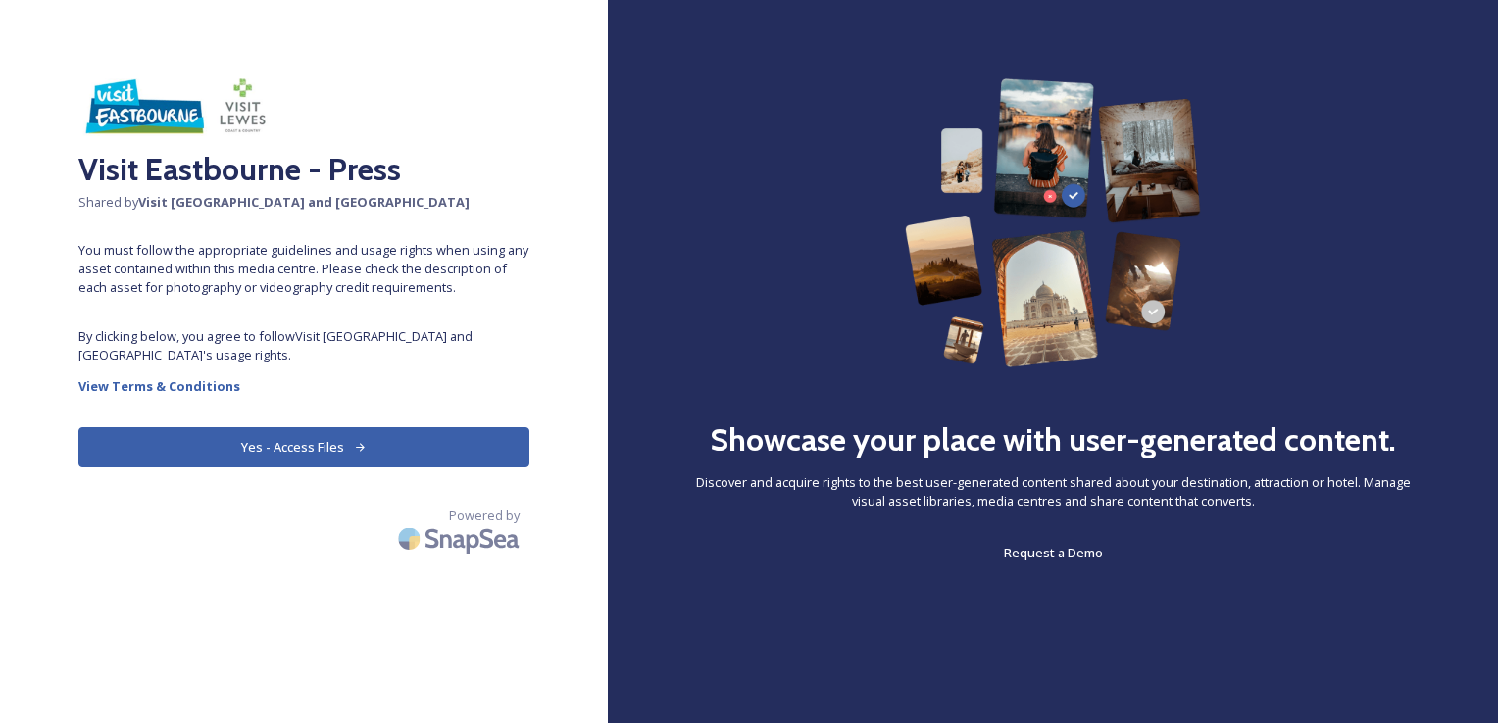
click at [312, 450] on button "Yes - Access Files" at bounding box center [303, 447] width 451 height 40
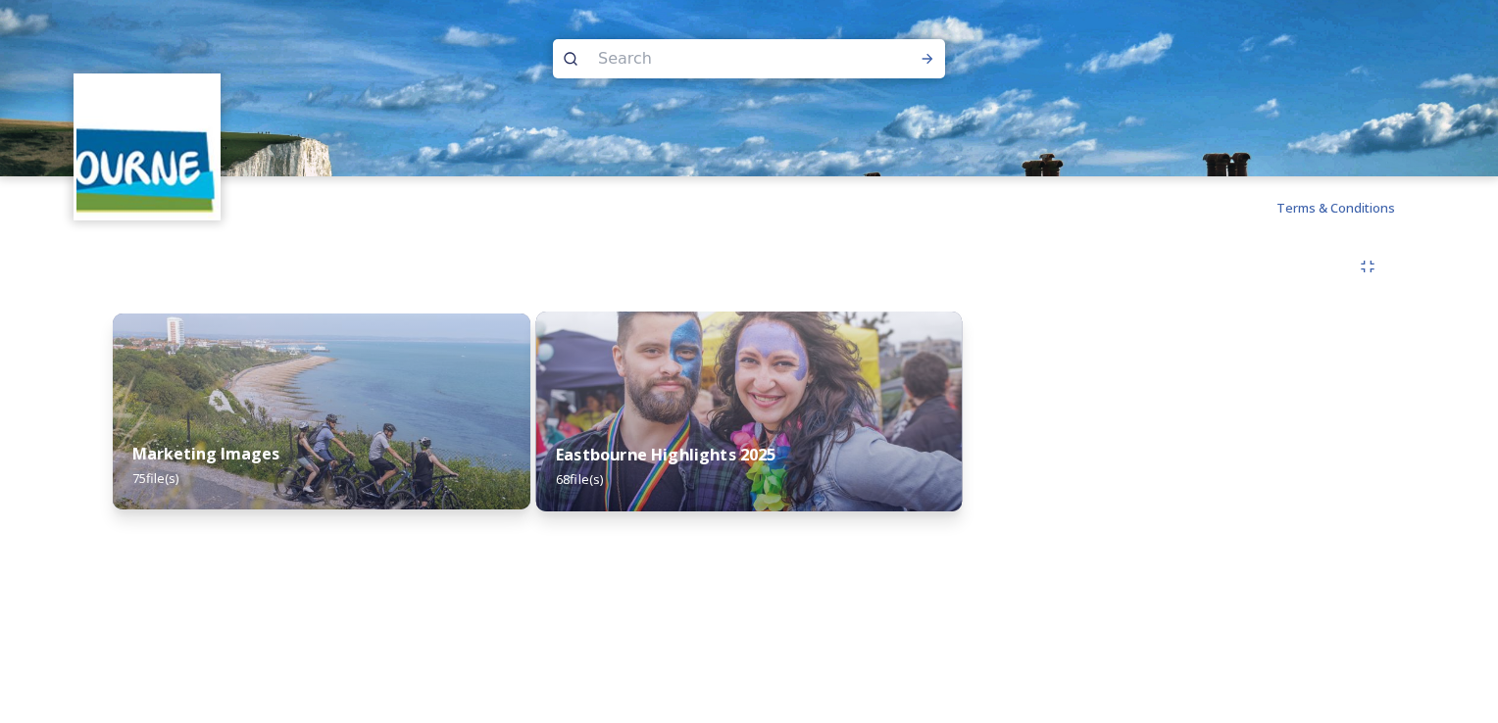
click at [724, 436] on div "Eastbourne Highlights 2025 68 file(s)" at bounding box center [749, 466] width 426 height 89
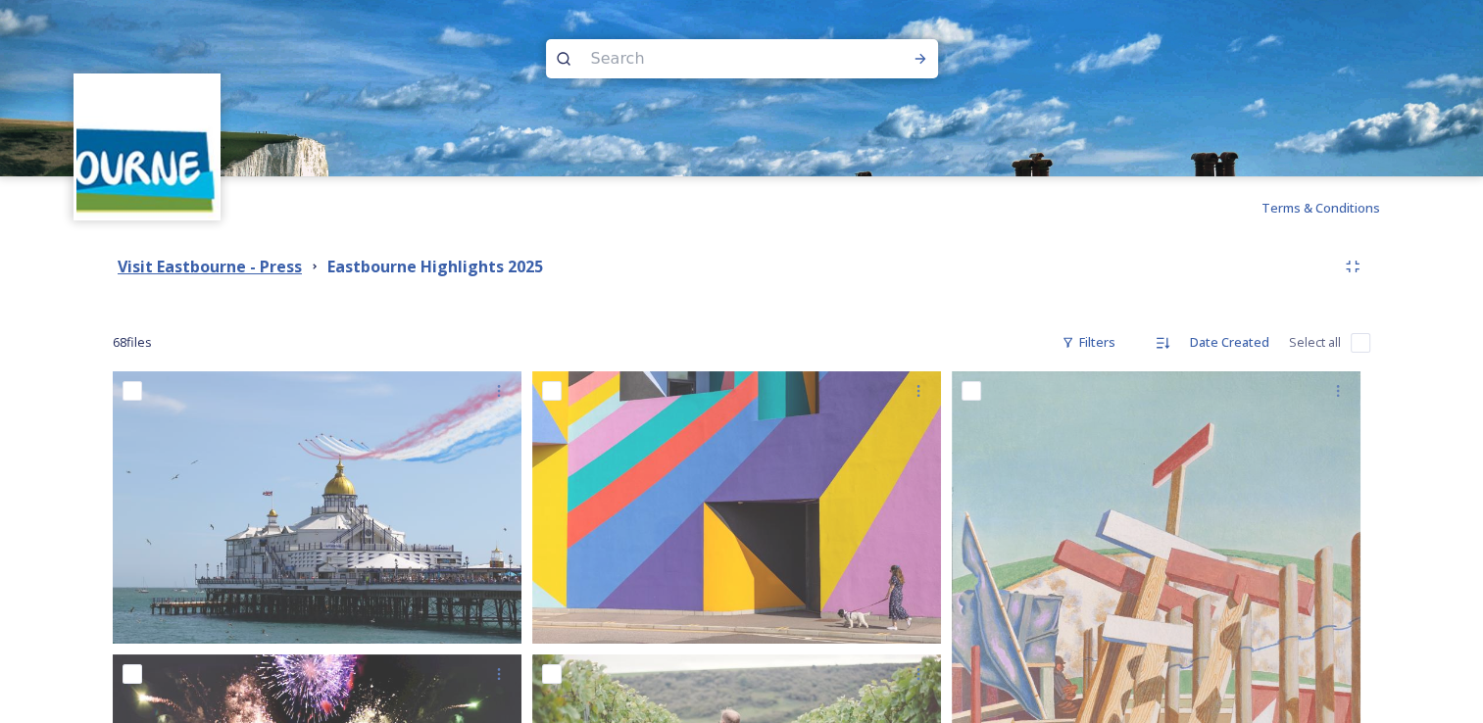
click at [250, 272] on strong "Visit Eastbourne - Press" at bounding box center [210, 267] width 184 height 22
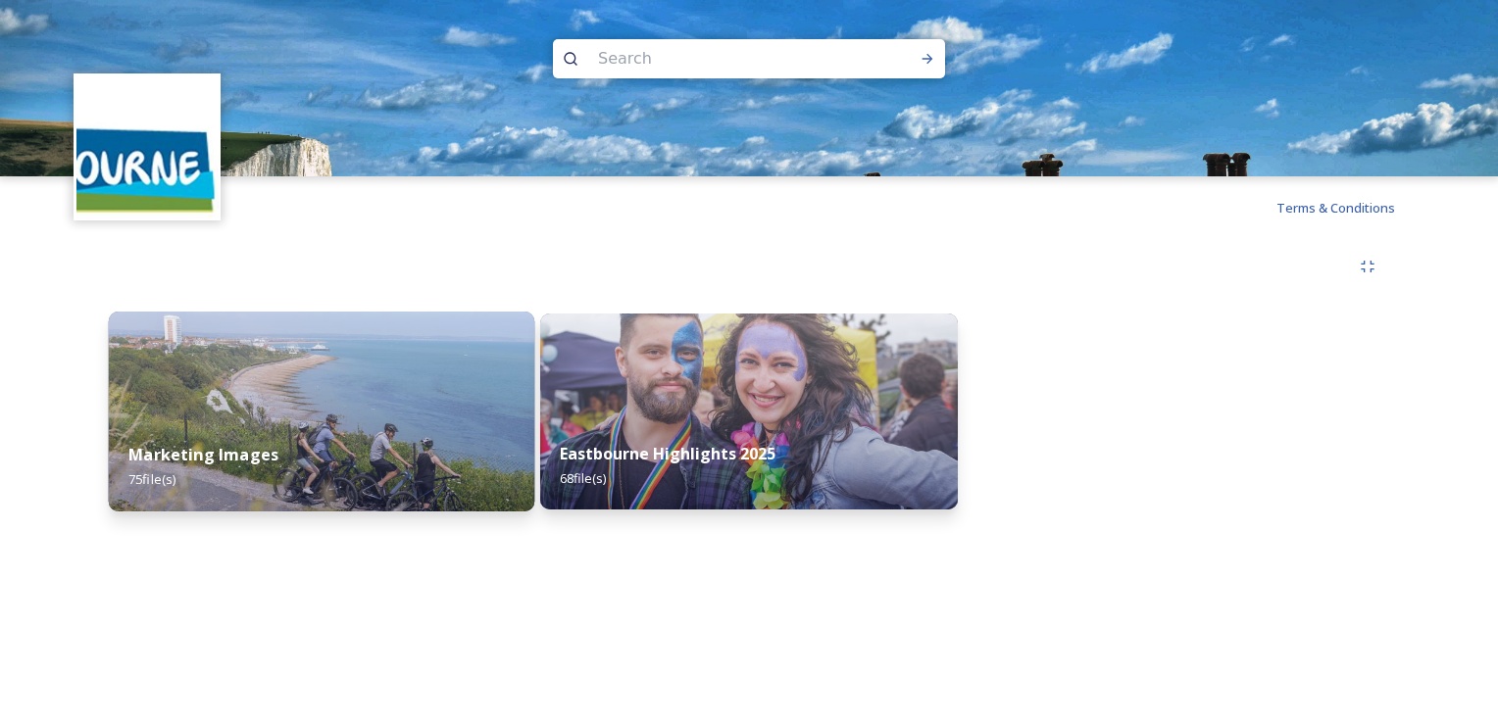
click at [331, 443] on div "Marketing Images 75 file(s)" at bounding box center [322, 466] width 426 height 89
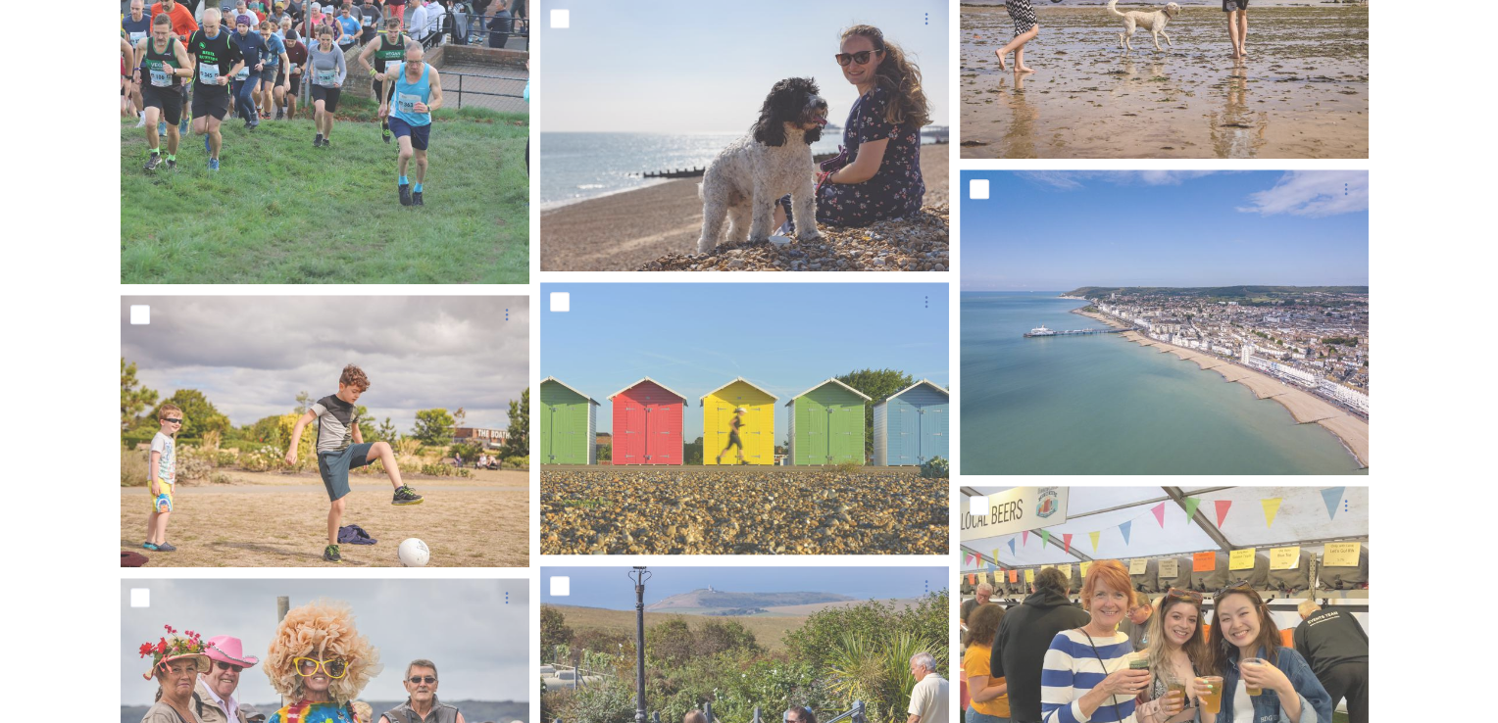
scroll to position [1662, 0]
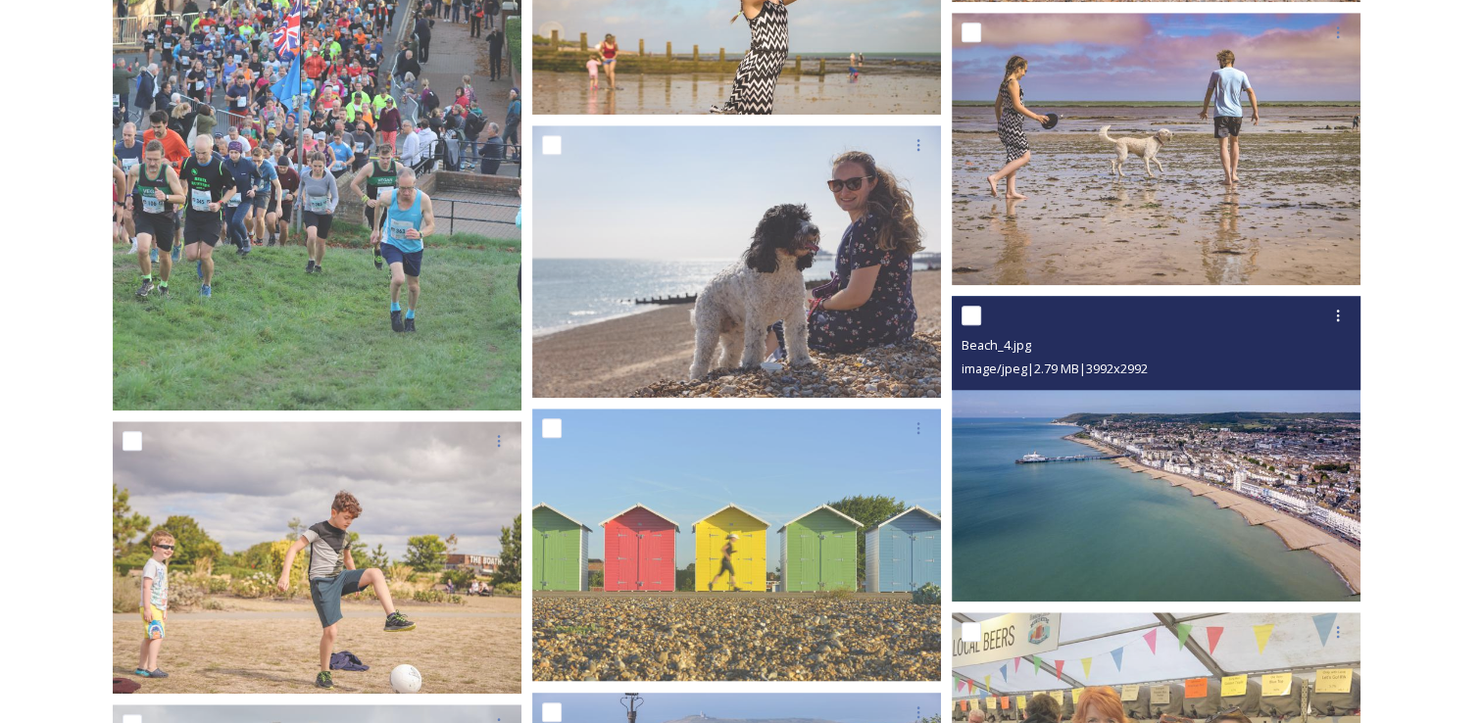
click at [1060, 483] on img at bounding box center [1156, 449] width 409 height 307
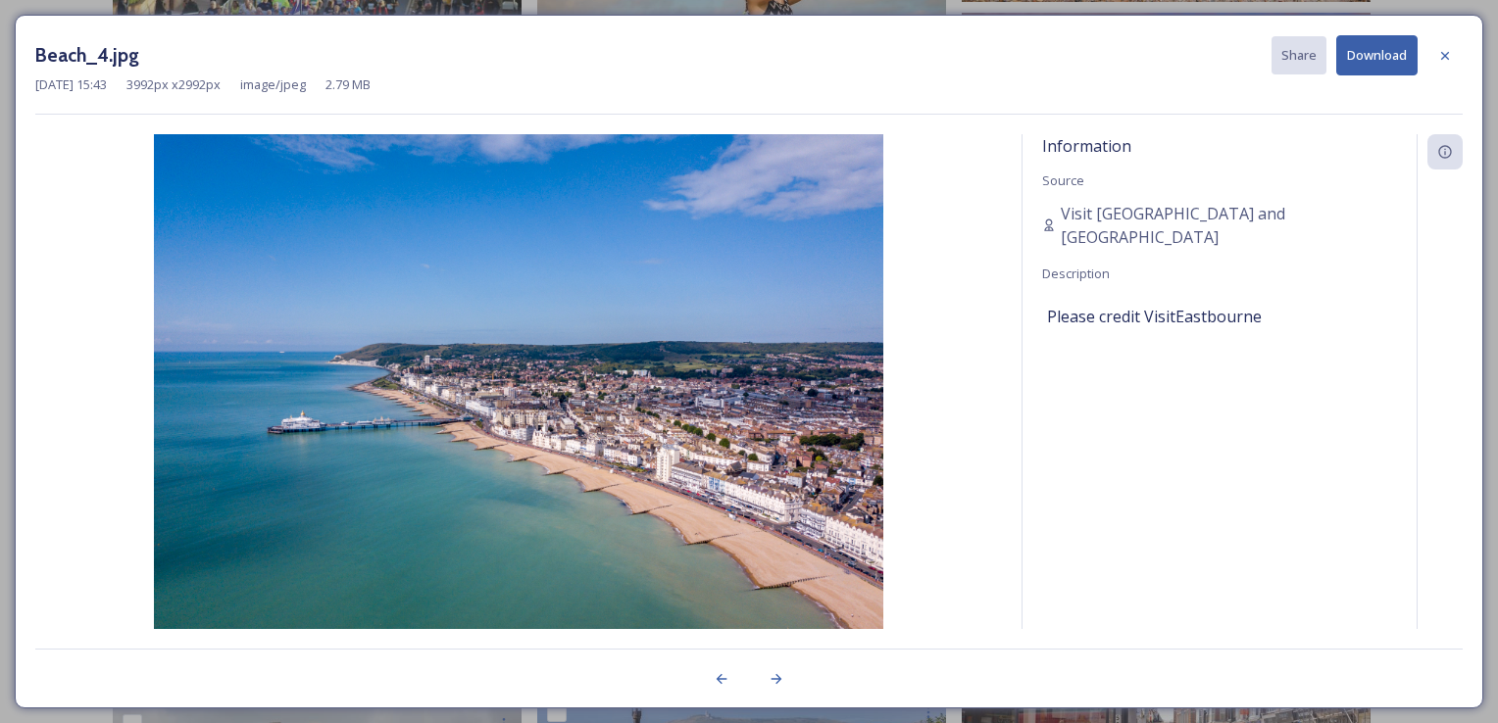
click at [1361, 53] on button "Download" at bounding box center [1376, 55] width 81 height 40
